Goal: Check status

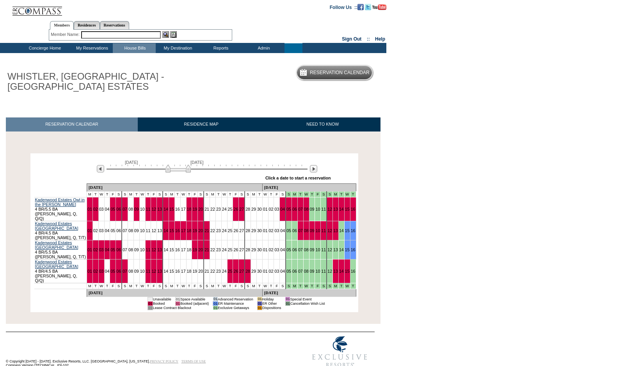
click at [47, 47] on td "Concierge Home" at bounding box center [44, 48] width 52 height 10
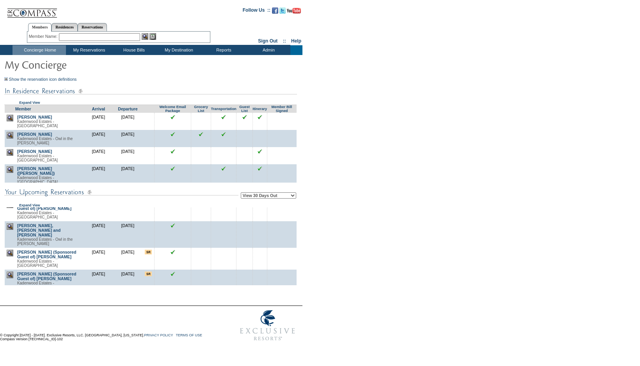
scroll to position [180, 0]
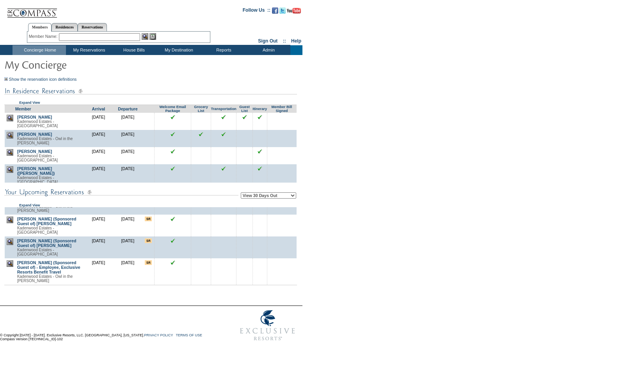
click at [251, 199] on select "View 30 Days Out View 60 Days Out View 90 Days Out" at bounding box center [268, 195] width 55 height 6
select select "60"
click at [242, 193] on select "View 30 Days Out View 60 Days Out View 90 Days Out" at bounding box center [268, 195] width 55 height 6
